Goal: Task Accomplishment & Management: Complete application form

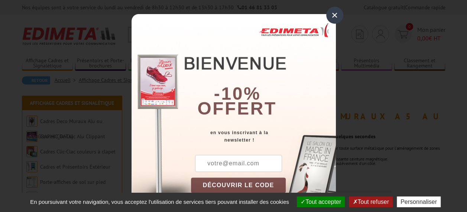
click at [335, 11] on div "×" at bounding box center [334, 15] width 17 height 17
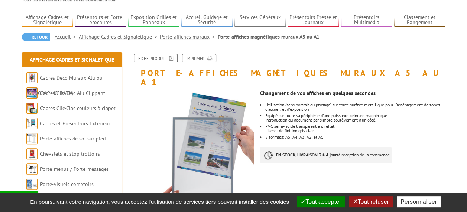
scroll to position [46, 0]
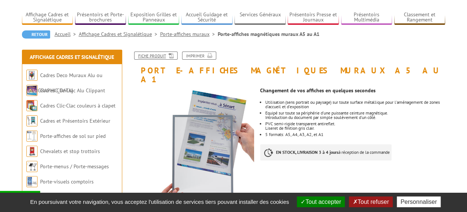
click at [157, 56] on link "Fiche produit" at bounding box center [155, 56] width 43 height 8
click at [367, 200] on button "Tout refuser" at bounding box center [370, 202] width 43 height 11
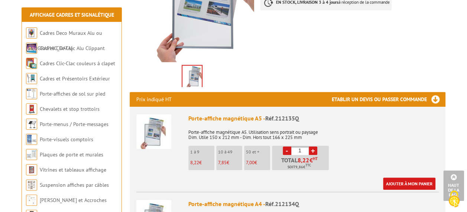
scroll to position [196, 0]
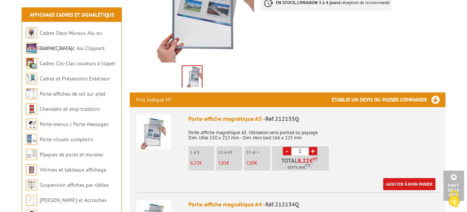
click at [431, 92] on h3 "Etablir un devis ou passer commande" at bounding box center [389, 99] width 114 height 15
click at [397, 92] on h3 "Etablir un devis ou passer commande" at bounding box center [389, 99] width 114 height 15
click at [435, 92] on h3 "Etablir un devis ou passer commande" at bounding box center [389, 99] width 114 height 15
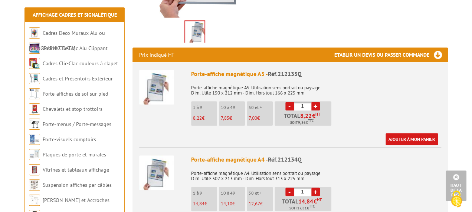
scroll to position [243, 0]
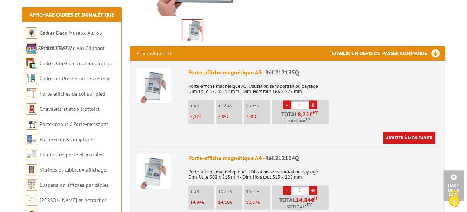
click at [375, 46] on h3 "Etablir un devis ou passer commande" at bounding box center [389, 53] width 114 height 15
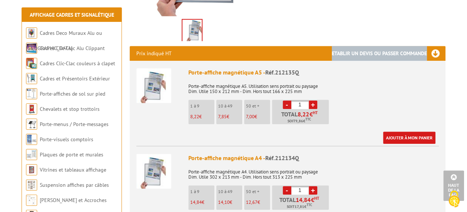
click at [375, 46] on h3 "Etablir un devis ou passer commande" at bounding box center [389, 53] width 114 height 15
drag, startPoint x: 375, startPoint y: 45, endPoint x: 433, endPoint y: 49, distance: 58.5
click at [433, 49] on h3 "Etablir un devis ou passer commande" at bounding box center [389, 53] width 114 height 15
click at [431, 46] on h3 "Etablir un devis ou passer commande" at bounding box center [389, 53] width 114 height 15
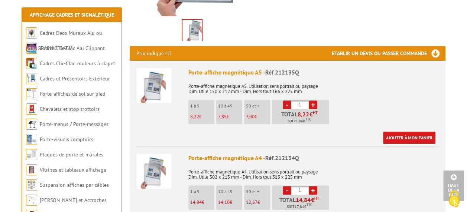
click at [431, 46] on h3 "Etablir un devis ou passer commande" at bounding box center [389, 53] width 114 height 15
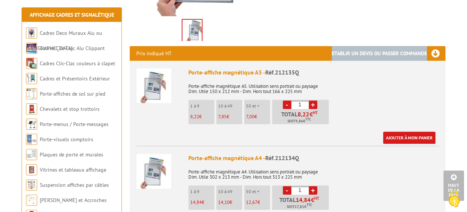
click at [431, 46] on h3 "Etablir un devis ou passer commande" at bounding box center [389, 53] width 114 height 15
click at [409, 132] on link "Ajouter à mon panier" at bounding box center [409, 138] width 52 height 12
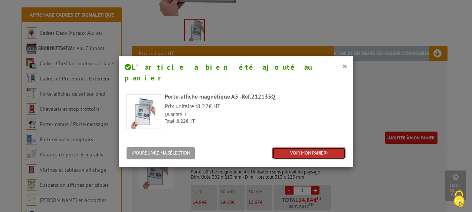
click at [320, 147] on link "VOIR MON PANIER" at bounding box center [309, 153] width 73 height 12
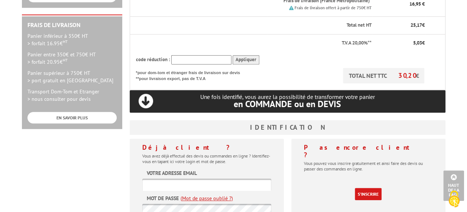
scroll to position [225, 0]
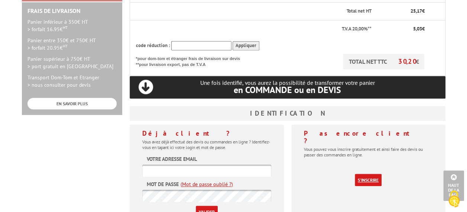
click at [363, 174] on link "S'inscrire" at bounding box center [368, 180] width 27 height 12
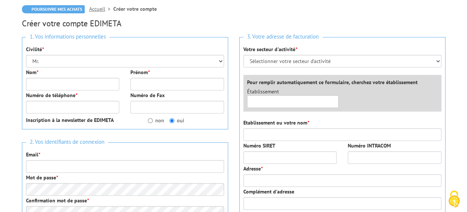
scroll to position [72, 0]
click at [92, 86] on input "Nom *" at bounding box center [73, 84] width 94 height 13
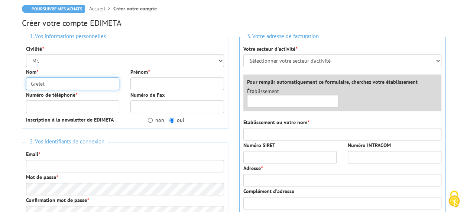
scroll to position [0, 0]
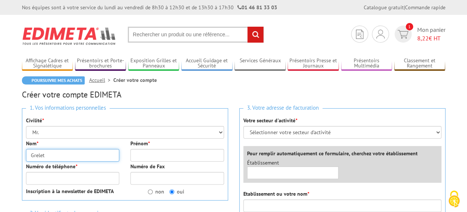
type input "Grelet"
click at [92, 86] on div "Poursuivre mes achats Accueil Créer votre compte" at bounding box center [233, 84] width 423 height 14
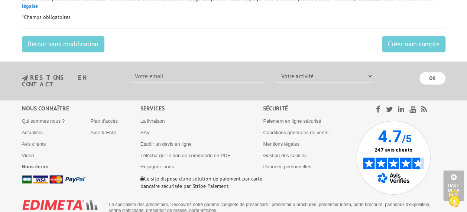
scroll to position [396, 0]
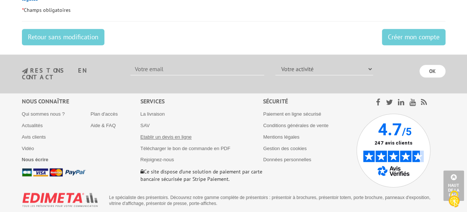
click at [182, 134] on link "Etablir un devis en ligne" at bounding box center [165, 137] width 51 height 6
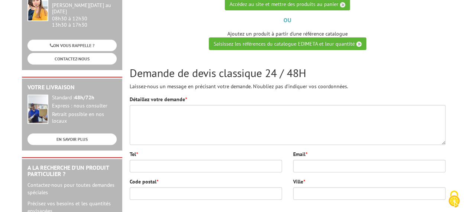
scroll to position [116, 0]
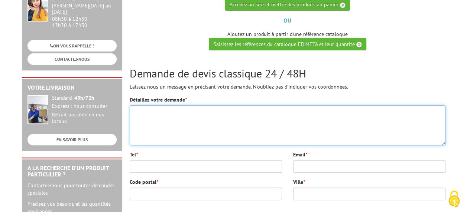
click at [160, 108] on textarea "Détaillez votre demande *" at bounding box center [288, 125] width 316 height 40
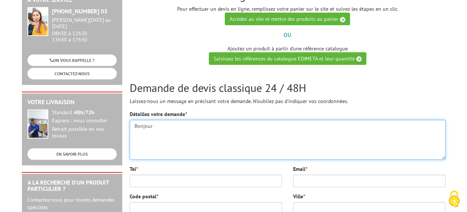
scroll to position [161, 0]
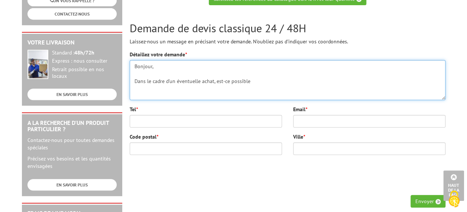
click at [201, 79] on textarea "Bonjour, Dans le cadre d'un éventuelle achat, est-ce possible" at bounding box center [288, 80] width 316 height 40
click at [257, 82] on textarea "Bonjour, Dans le cadre d'un éventuel achat, est-ce possible" at bounding box center [288, 80] width 316 height 40
drag, startPoint x: 211, startPoint y: 80, endPoint x: 363, endPoint y: 79, distance: 151.6
click at [363, 79] on textarea "Bonjour, Dans le cadre d'un éventuel achat, est-ce possible d'établir le devis …" at bounding box center [288, 80] width 316 height 40
paste textarea "Bonjour, Je souhaite savoir s’il est possible de m’adresser par retour de mail …"
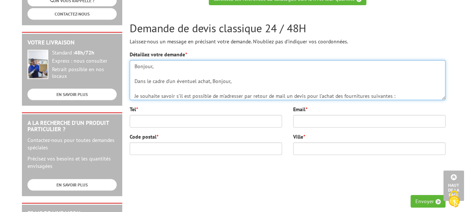
click at [134, 94] on textarea "Bonjour, Dans le cadre d'un éventuel achat, Bonjour, Je souhaite savoir s’il es…" at bounding box center [288, 80] width 316 height 40
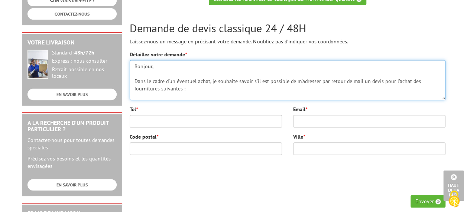
click at [146, 72] on textarea "Bonjour, Dans le cadre d'un éventuel achat, je souhaite savoir s’il est possibl…" at bounding box center [288, 80] width 316 height 40
click at [194, 88] on textarea "Bonjour, Dans le cadre d'un éventuel achat, je souhaite savoir s’il est possibl…" at bounding box center [288, 80] width 316 height 40
paste textarea "Voici l’adresse de facturation à indiquer sur le devis : MAIRIE DE PARIS Centre…"
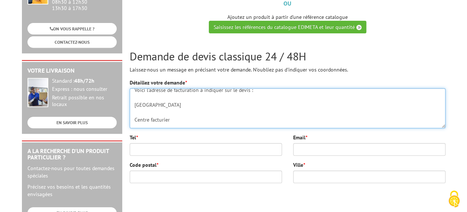
scroll to position [42, 0]
click at [134, 118] on textarea "Bonjour, Dans le cadre d'un éventuel achat, je souhaite savoir s’il est possibl…" at bounding box center [288, 108] width 316 height 40
click at [134, 126] on textarea "Bonjour, Dans le cadre d'un éventuel achat, je souhaite savoir s’il est possibl…" at bounding box center [288, 108] width 316 height 40
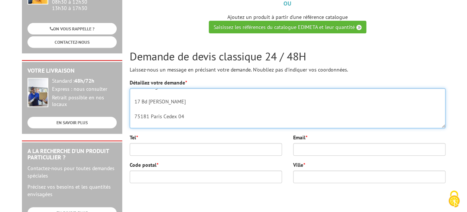
click at [133, 109] on textarea "Bonjour, Dans le cadre d'un éventuel achat, je souhaite savoir s’il est possibl…" at bounding box center [288, 108] width 316 height 40
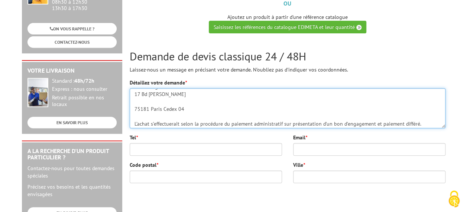
click at [133, 116] on textarea "Bonjour, Dans le cadre d'un éventuel achat, je souhaite savoir s’il est possibl…" at bounding box center [288, 108] width 316 height 40
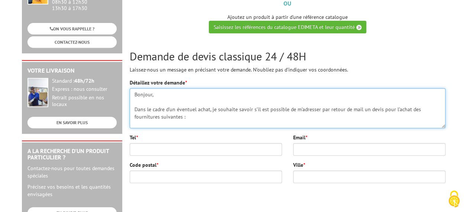
scroll to position [108, 0]
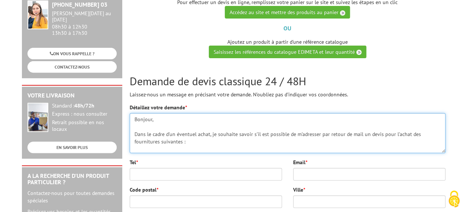
click at [358, 134] on textarea "Bonjour, Dans le cadre d'un éventuel achat, je souhaite savoir s’il est possibl…" at bounding box center [288, 133] width 316 height 40
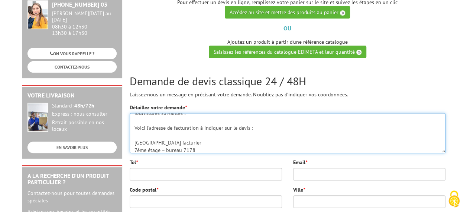
scroll to position [29, 0]
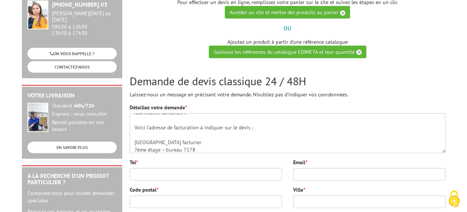
click at [192, 112] on div "Détaillez votre demande * Bonjour, Dans le cadre d'un éventuel achat, je souhai…" at bounding box center [288, 128] width 316 height 49
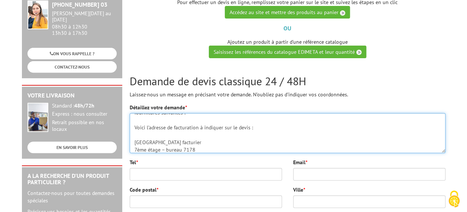
click at [192, 115] on textarea "Bonjour, Dans le cadre d'un éventuel achat, je souhaite savoir s’il est possibl…" at bounding box center [288, 133] width 316 height 40
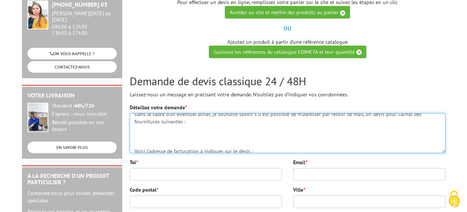
scroll to position [20, 0]
paste textarea "Réf..212134Q - PORTE-AFFICHE MAGNéTIQUE A4"
paste textarea "Réf..212133Q - PORTE-AFFICHE MAGNéTIQUE A3"
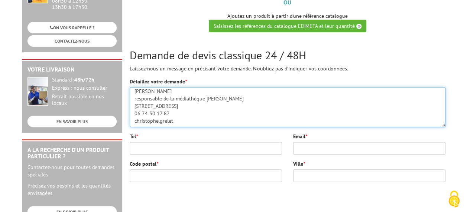
scroll to position [180, 0]
click at [176, 102] on textarea "Bonjour, Dans le cadre d'un éventuel achat, je souhaite savoir s’il est possibl…" at bounding box center [288, 107] width 316 height 40
click at [173, 104] on textarea "Bonjour, Dans le cadre d'un éventuel achat, je souhaite savoir s’il est possibl…" at bounding box center [288, 107] width 316 height 40
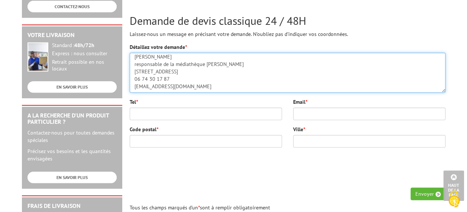
scroll to position [169, 0]
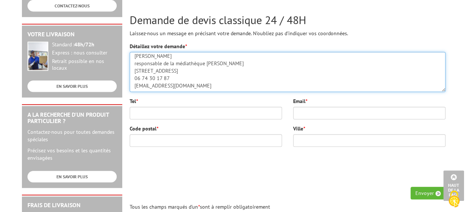
type textarea "Bonjour, Dans le cadre d'un éventuel achat, je souhaite savoir s’il est possibl…"
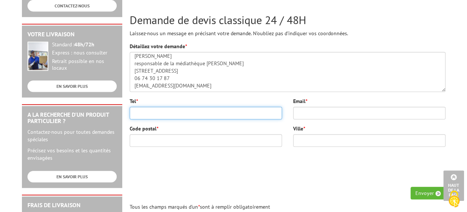
click at [210, 112] on input "Tel *" at bounding box center [206, 113] width 152 height 13
type input "06 74 30 17 87"
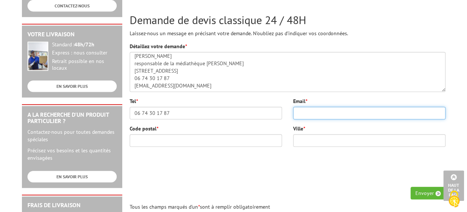
click at [314, 111] on input "Email *" at bounding box center [369, 113] width 152 height 13
type input "christophe.grelet@paris.fr"
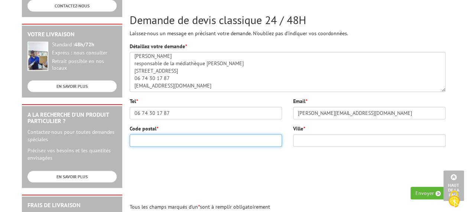
click at [203, 139] on input "Code postal *" at bounding box center [206, 140] width 152 height 13
type input "75011"
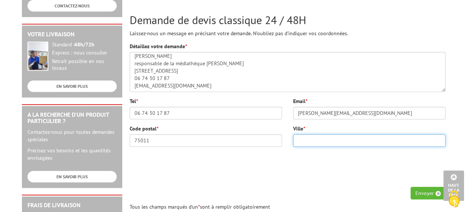
click at [315, 140] on input "Ville *" at bounding box center [369, 140] width 152 height 13
type input "Paris"
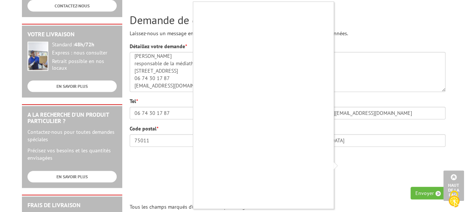
click at [179, 153] on div at bounding box center [233, 106] width 467 height 212
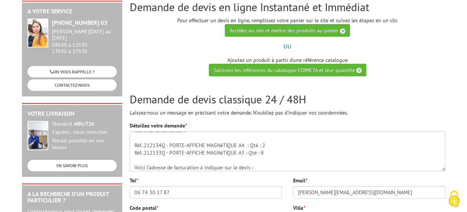
scroll to position [0, 0]
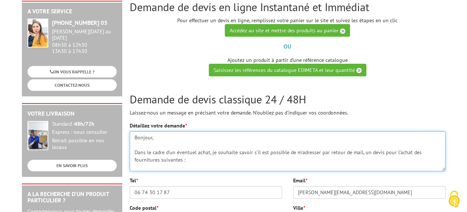
click at [319, 153] on textarea "Bonjour, Dans le cadre d'un éventuel achat, je souhaite savoir s’il est possibl…" at bounding box center [288, 151] width 316 height 40
click at [204, 161] on textarea "Bonjour, Dans le cadre d'un éventuel achat, je souhaite savoir s’il est possibl…" at bounding box center [288, 151] width 316 height 40
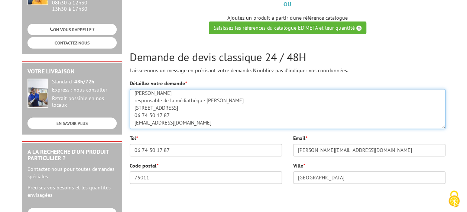
scroll to position [132, 0]
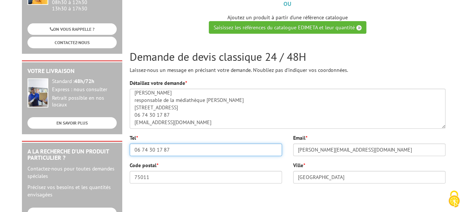
click at [192, 148] on input "06 74 30 17 87" at bounding box center [206, 150] width 152 height 13
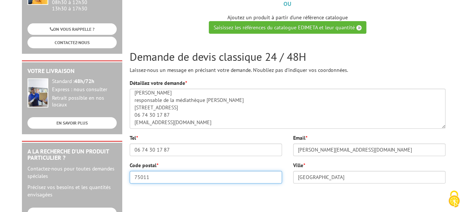
click at [183, 175] on input "75011" at bounding box center [206, 177] width 152 height 13
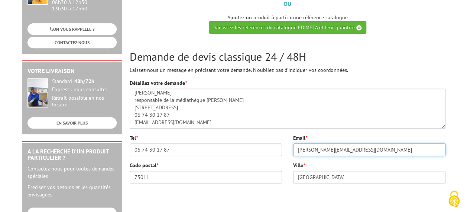
click at [376, 147] on input "christophe.grelet@paris.fr" at bounding box center [369, 150] width 152 height 13
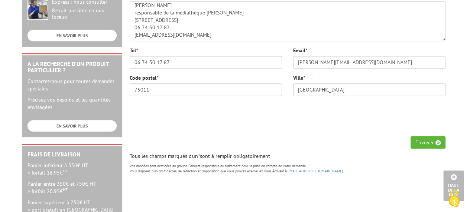
scroll to position [231, 0]
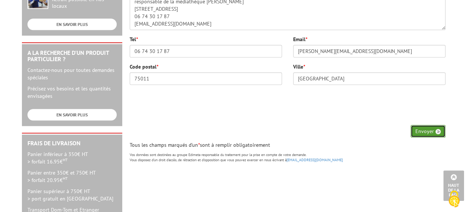
click at [424, 128] on button "Envoyer" at bounding box center [427, 131] width 35 height 13
